Goal: Information Seeking & Learning: Learn about a topic

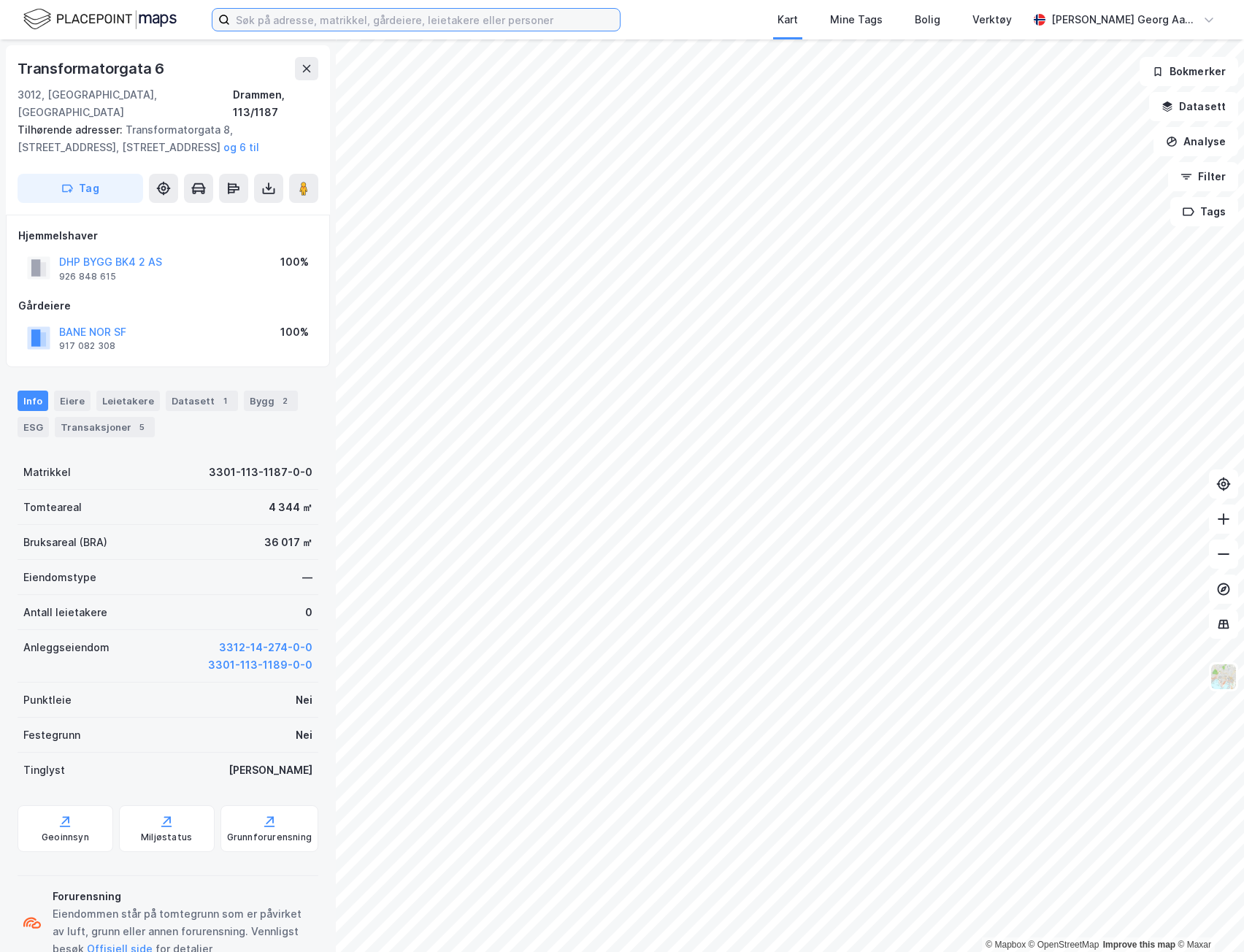
click at [368, 23] on input at bounding box center [425, 20] width 390 height 22
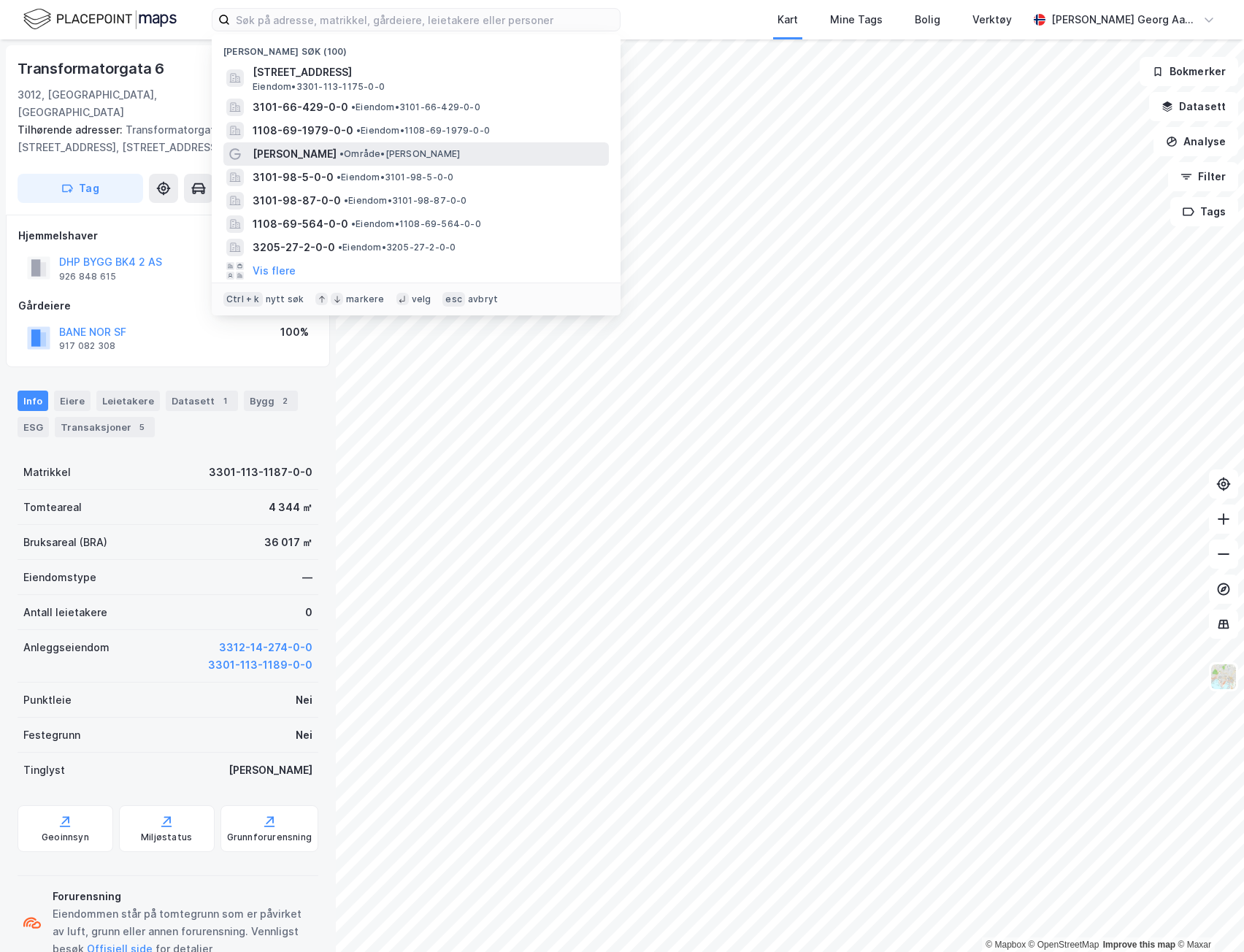
click at [340, 149] on span "• Område • [GEOGRAPHIC_DATA]" at bounding box center [399, 154] width 120 height 12
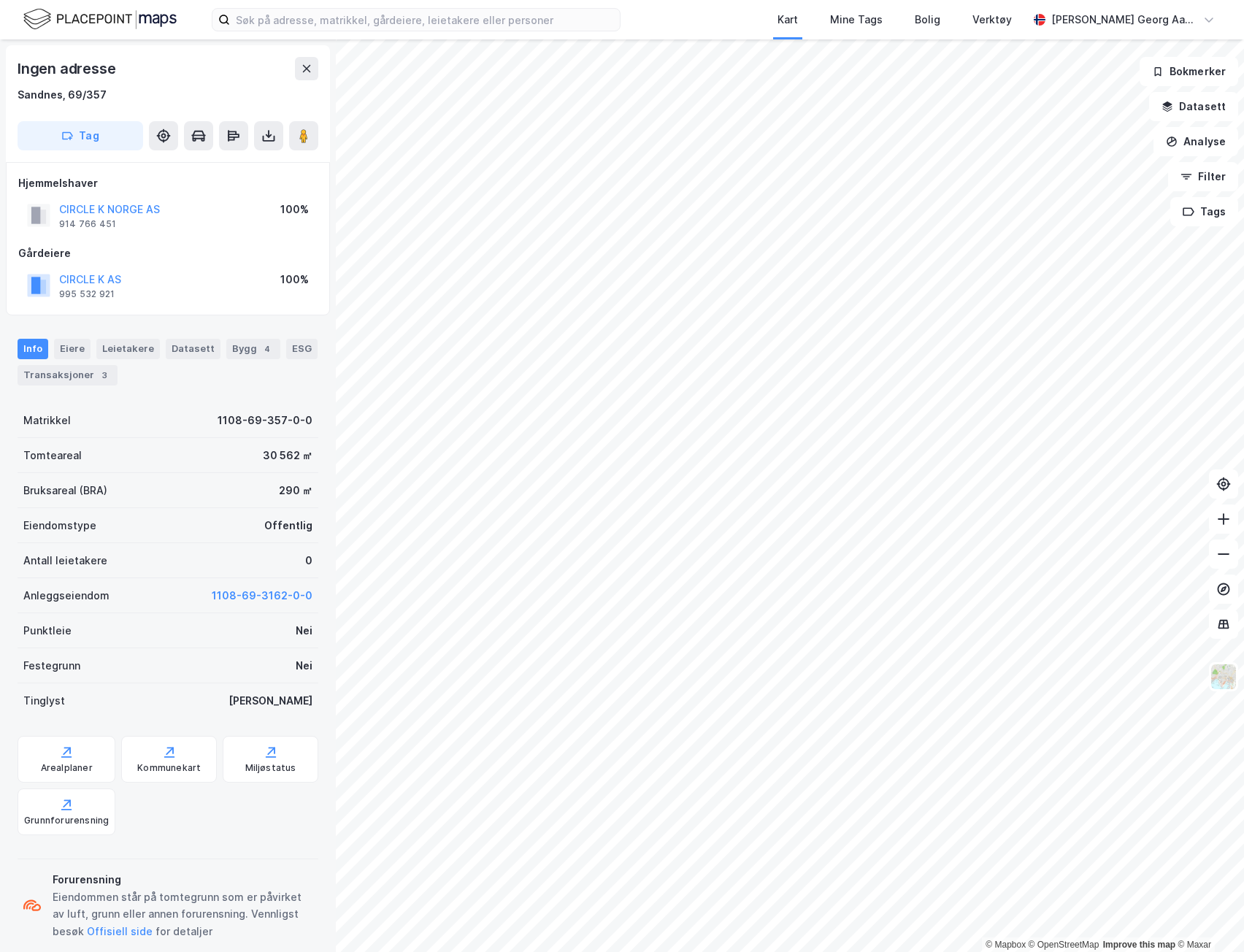
scroll to position [1, 0]
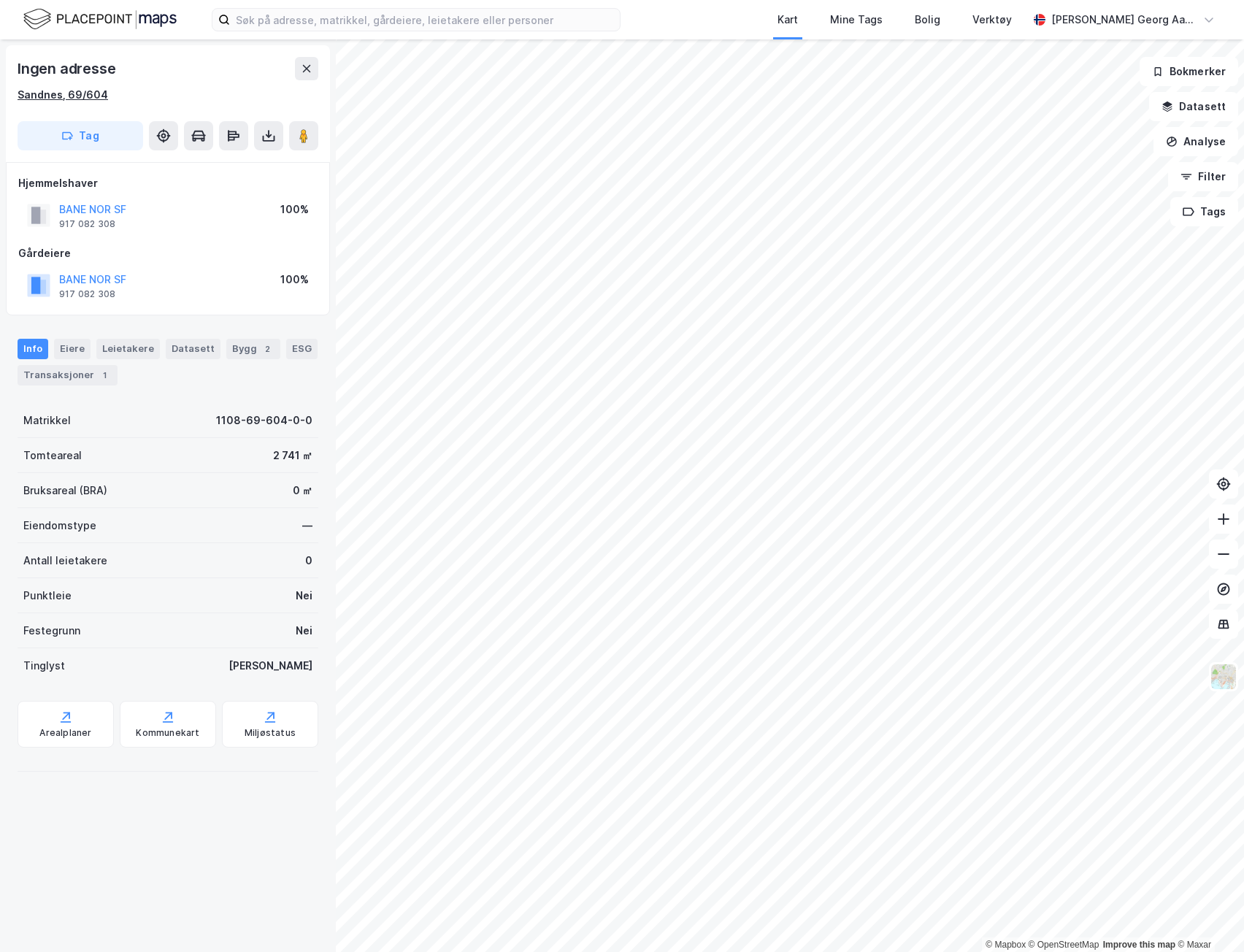
click at [101, 98] on div "Sandnes, 69/604" at bounding box center [63, 95] width 90 height 18
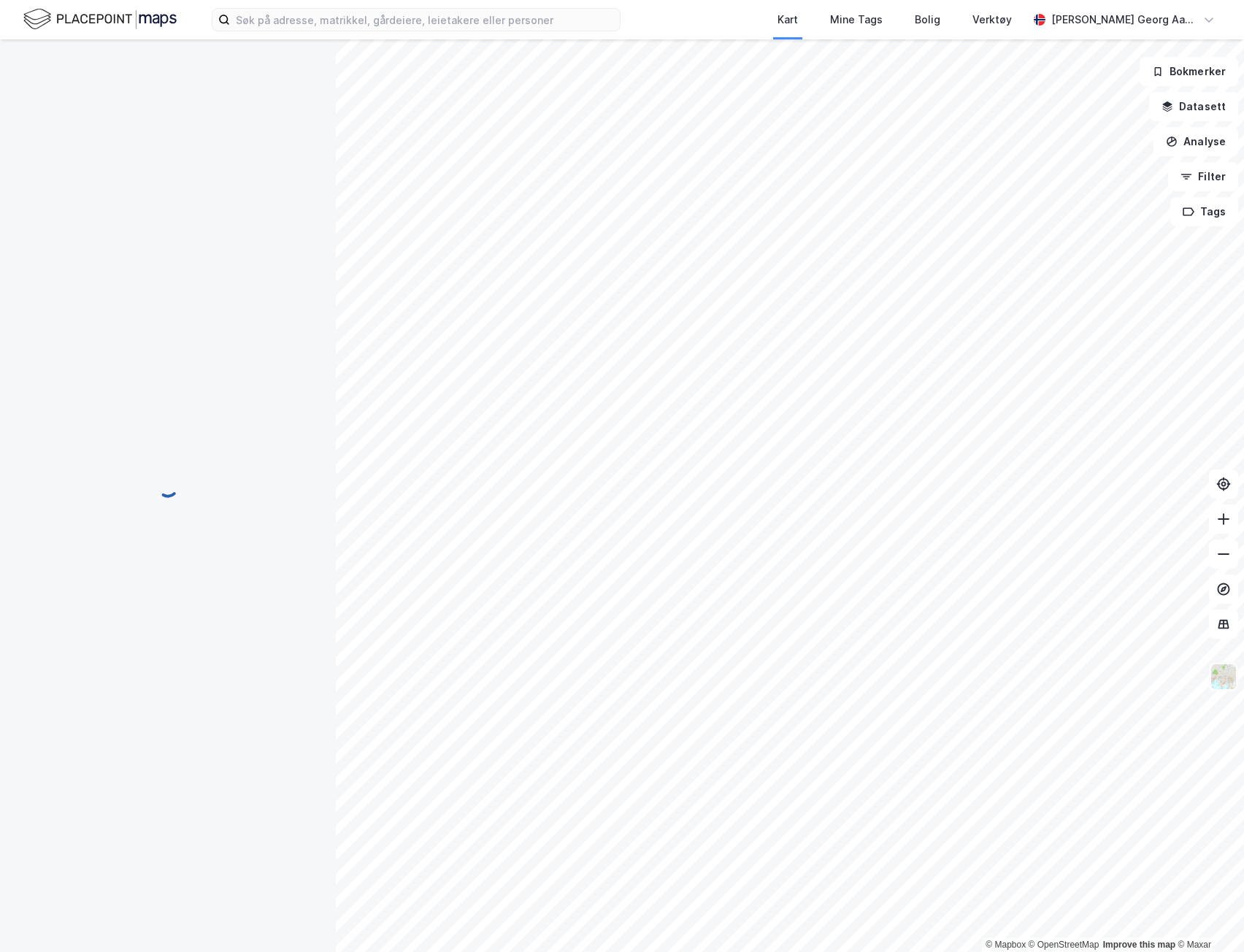
scroll to position [1, 0]
